Goal: Task Accomplishment & Management: Use online tool/utility

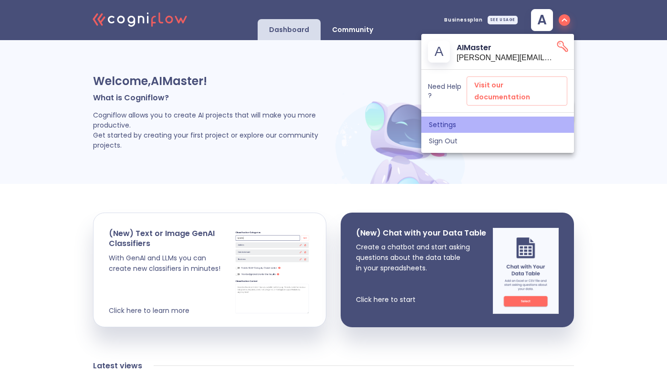
click at [474, 120] on span "Settings" at bounding box center [497, 124] width 137 height 9
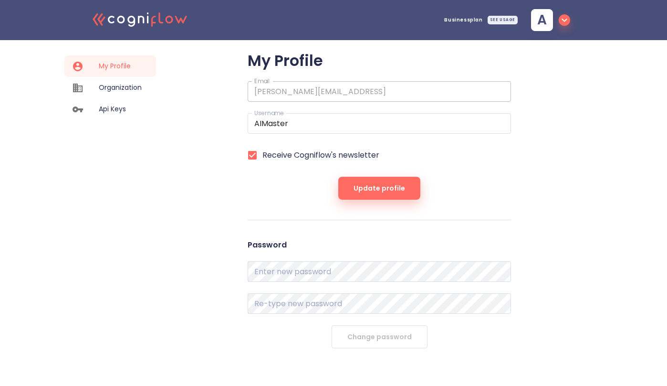
click at [117, 113] on span "Api Keys" at bounding box center [120, 109] width 43 height 10
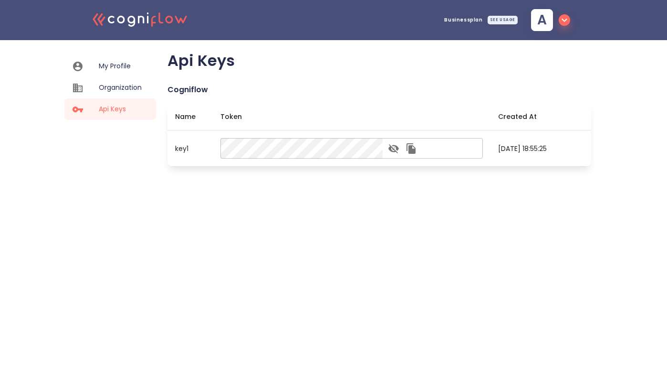
click at [399, 149] on icon "button" at bounding box center [393, 148] width 11 height 11
click at [417, 147] on icon "button" at bounding box center [411, 148] width 11 height 11
click at [139, 15] on icon ".cls-1{fill:#141624;}.cls-2{fill:#eb5e60;}.cls-3{fill:none;stroke:#eb5e60;strok…" at bounding box center [140, 18] width 105 height 29
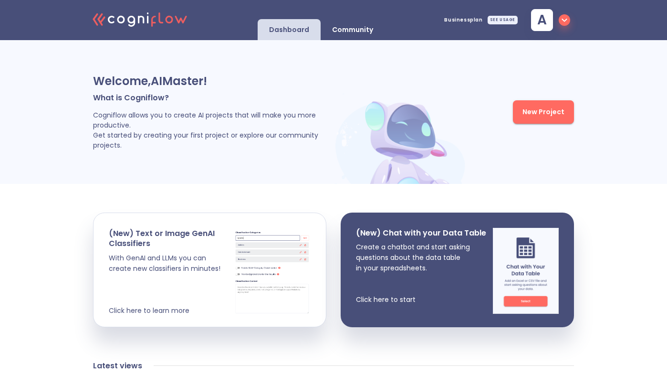
click at [366, 29] on p "Community" at bounding box center [352, 29] width 41 height 9
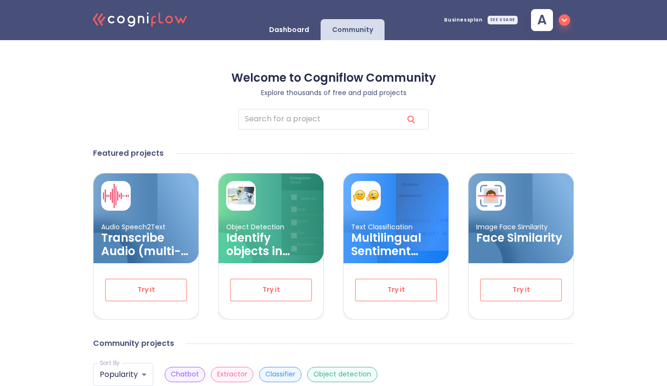
click at [301, 279] on button "Try it" at bounding box center [271, 289] width 82 height 23
